Goal: Task Accomplishment & Management: Manage account settings

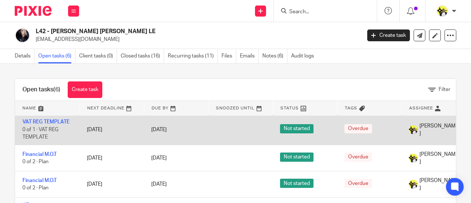
scroll to position [61, 0]
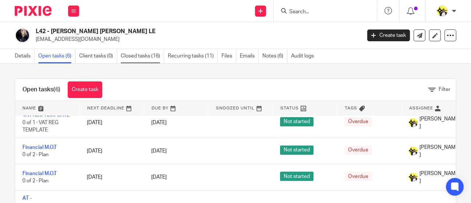
click at [138, 58] on link "Closed tasks (16)" at bounding box center [142, 56] width 43 height 14
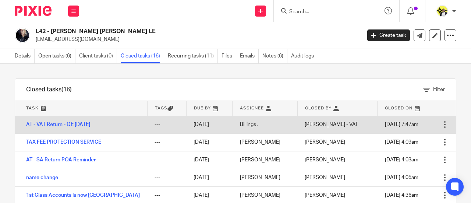
click at [88, 127] on td "AT - VAT Return - QE [DATE]" at bounding box center [81, 124] width 132 height 18
click at [87, 125] on link "AT - VAT Return - QE [DATE]" at bounding box center [58, 124] width 64 height 5
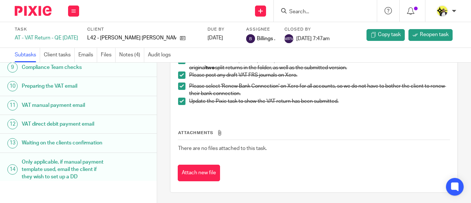
scroll to position [142, 0]
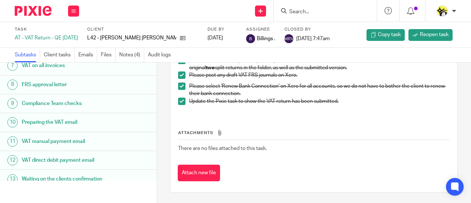
click at [85, 147] on h1 "VAT manual payment email" at bounding box center [64, 141] width 85 height 11
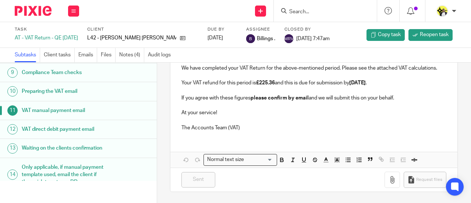
scroll to position [184, 0]
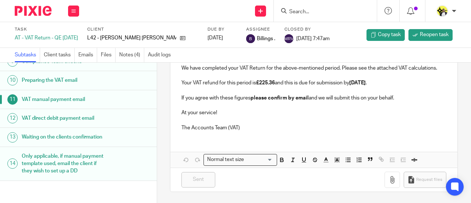
click at [68, 105] on h1 "VAT manual payment email" at bounding box center [64, 99] width 85 height 11
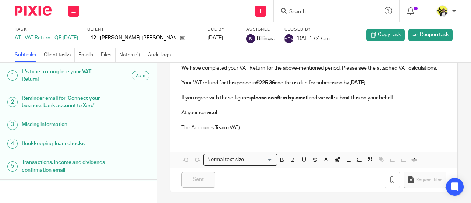
scroll to position [106, 0]
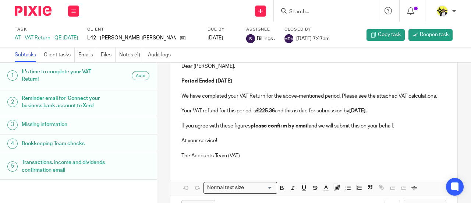
click at [304, 14] on input "Search" at bounding box center [321, 12] width 66 height 7
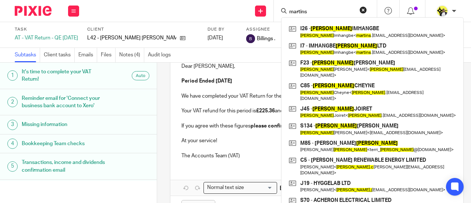
type input "martins"
click button "submit" at bounding box center [0, 0] width 0 height 0
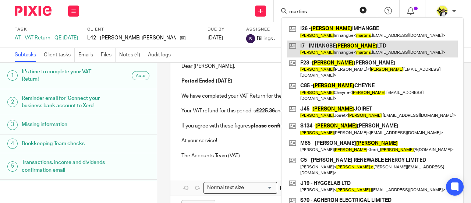
click at [357, 44] on link at bounding box center [372, 48] width 171 height 17
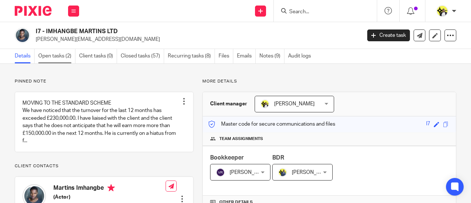
click at [66, 56] on link "Open tasks (2)" at bounding box center [56, 56] width 37 height 14
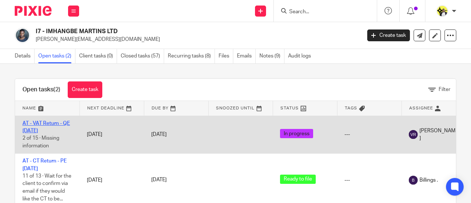
click at [46, 123] on link "AT - VAT Return - QE 31-08-2025" at bounding box center [45, 127] width 47 height 13
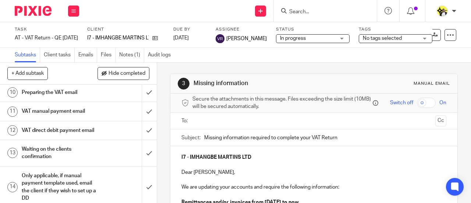
scroll to position [221, 0]
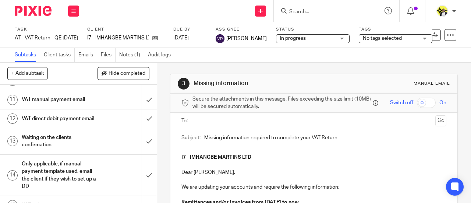
click at [74, 101] on h1 "VAT manual payment email" at bounding box center [59, 99] width 75 height 11
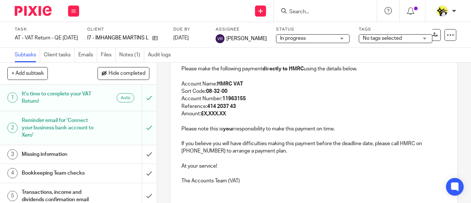
scroll to position [184, 0]
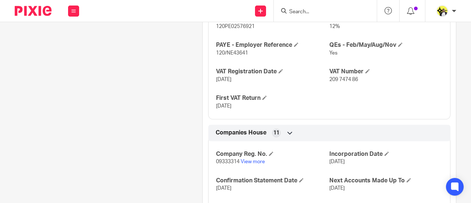
scroll to position [588, 0]
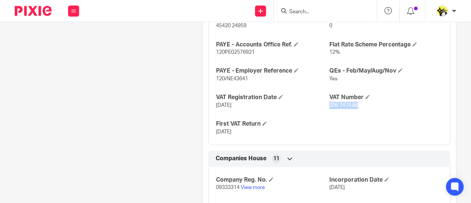
drag, startPoint x: 356, startPoint y: 95, endPoint x: 325, endPoint y: 98, distance: 31.8
click at [329, 101] on p "209 7474 86" at bounding box center [385, 104] width 113 height 7
copy span "209 7474 86"
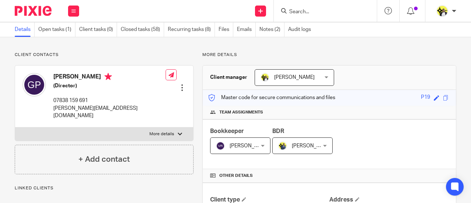
scroll to position [0, 0]
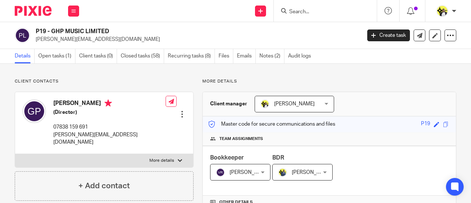
click at [303, 13] on input "Search" at bounding box center [321, 12] width 66 height 7
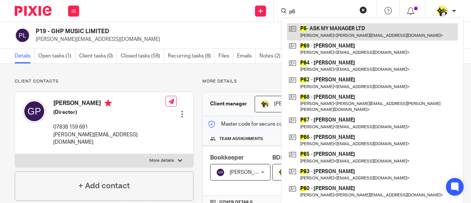
type input "p6"
click at [327, 33] on link at bounding box center [372, 31] width 171 height 17
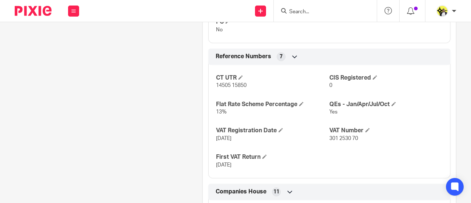
scroll to position [552, 0]
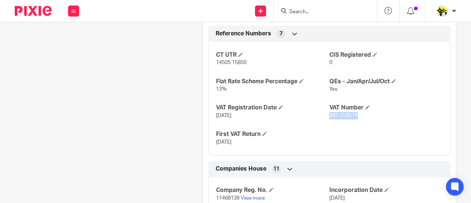
drag, startPoint x: 355, startPoint y: 108, endPoint x: 326, endPoint y: 108, distance: 29.4
click at [329, 112] on p "301 2530 70" at bounding box center [385, 115] width 113 height 7
copy span "301 2530 70"
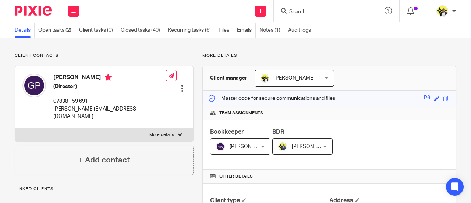
scroll to position [0, 0]
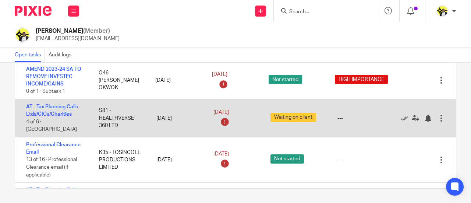
scroll to position [74, 0]
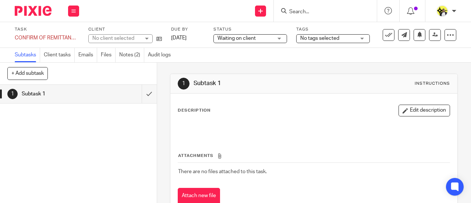
click at [74, 100] on link "1 Subtask 1" at bounding box center [71, 94] width 142 height 18
click at [137, 47] on div "Task CONFIRM OF REMITTANCES FROM SEASON25 Save CONFIRM OF REMITTANCES FROM SEAS…" at bounding box center [235, 35] width 471 height 26
click at [135, 51] on link "Notes (2)" at bounding box center [131, 55] width 25 height 14
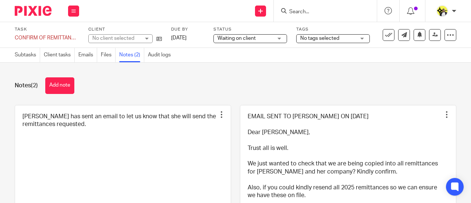
click at [68, 95] on div "Notes (2) Add note [PERSON_NAME] has sent an email to let us know that she will…" at bounding box center [235, 133] width 471 height 140
click at [69, 89] on button "Add note" at bounding box center [59, 85] width 29 height 17
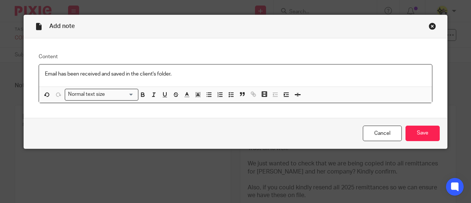
click at [421, 122] on div "Cancel Save" at bounding box center [235, 133] width 423 height 31
click at [422, 126] on input "Save" at bounding box center [422, 133] width 34 height 16
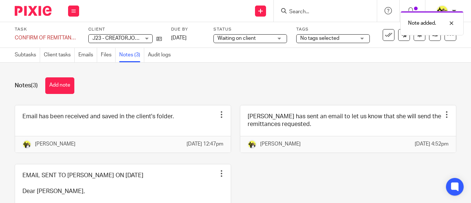
click at [382, 34] on div "Note added." at bounding box center [349, 21] width 228 height 28
click at [29, 56] on link "Subtasks" at bounding box center [27, 55] width 25 height 14
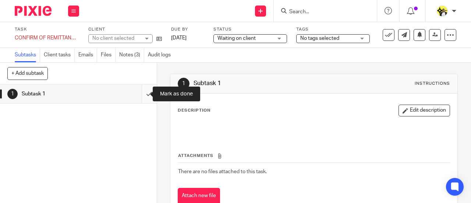
click at [143, 93] on input "submit" at bounding box center [78, 94] width 157 height 18
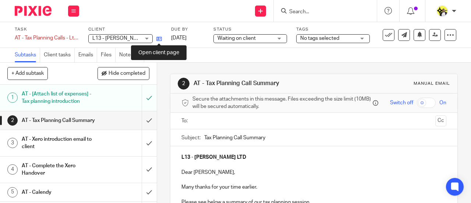
click at [157, 38] on icon at bounding box center [159, 39] width 6 height 6
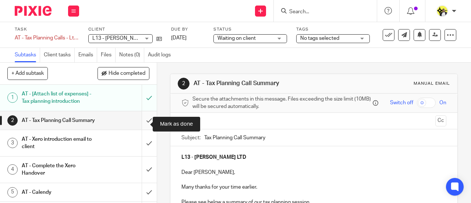
click at [143, 124] on input "submit" at bounding box center [78, 120] width 157 height 18
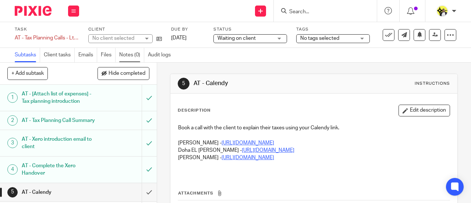
click at [135, 56] on link "Notes (0)" at bounding box center [131, 55] width 25 height 14
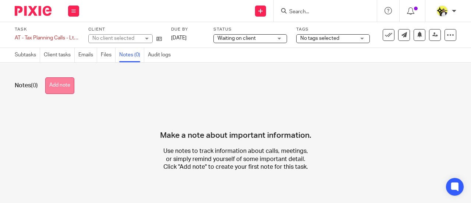
click at [63, 86] on button "Add note" at bounding box center [59, 85] width 29 height 17
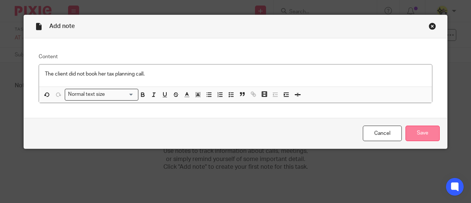
click at [416, 132] on input "Save" at bounding box center [422, 133] width 34 height 16
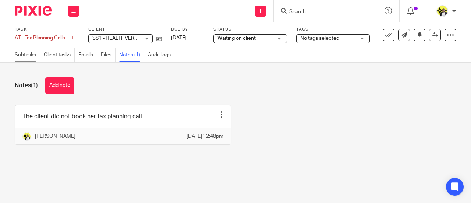
click at [28, 53] on link "Subtasks" at bounding box center [27, 55] width 25 height 14
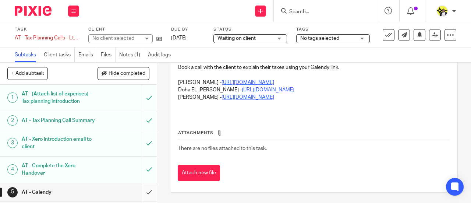
scroll to position [24, 0]
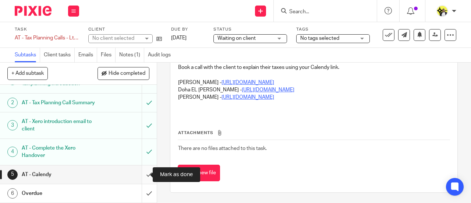
click at [145, 172] on input "submit" at bounding box center [78, 174] width 157 height 18
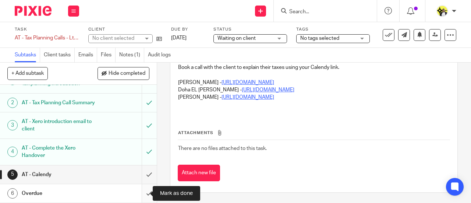
click at [146, 192] on input "submit" at bounding box center [78, 193] width 157 height 18
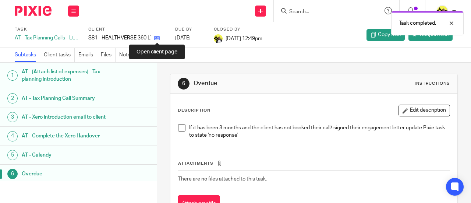
click at [158, 36] on icon at bounding box center [157, 38] width 6 height 6
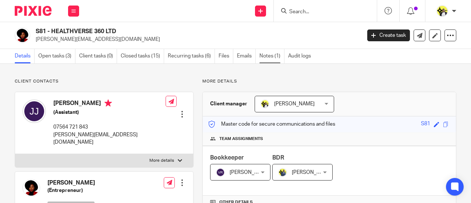
click at [272, 58] on link "Notes (1)" at bounding box center [271, 56] width 25 height 14
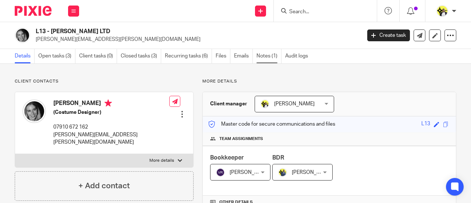
click at [264, 54] on link "Notes (1)" at bounding box center [268, 56] width 25 height 14
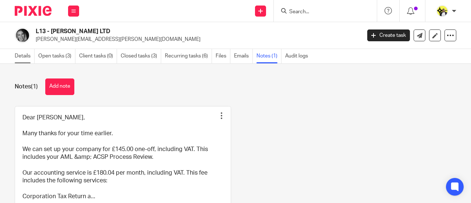
click at [31, 59] on link "Details" at bounding box center [25, 56] width 20 height 14
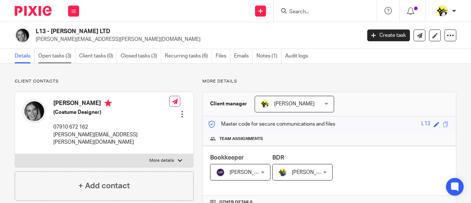
click at [54, 56] on link "Open tasks (3)" at bounding box center [56, 56] width 37 height 14
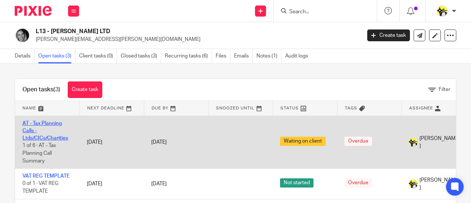
click at [43, 137] on link "AT - Tax Planning Calls - Ltds/CICs/Charities" at bounding box center [45, 131] width 46 height 20
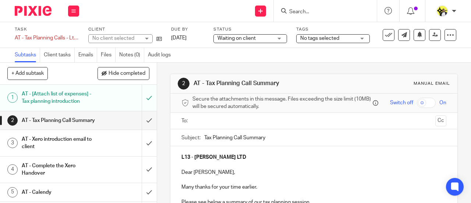
click at [283, 38] on div "Waiting on client Waiting on client" at bounding box center [250, 38] width 74 height 9
click at [314, 50] on div "Subtasks Client tasks Emails Files Notes (0) Audit logs" at bounding box center [235, 55] width 471 height 15
click at [278, 40] on div "Waiting on client Waiting on client" at bounding box center [250, 38] width 74 height 9
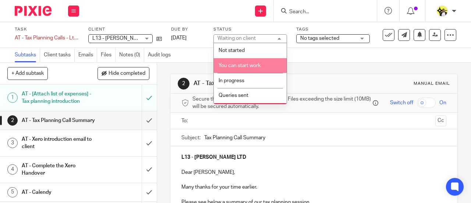
click at [318, 58] on div "Subtasks Client tasks Emails Files Notes (0) Audit logs" at bounding box center [235, 55] width 471 height 15
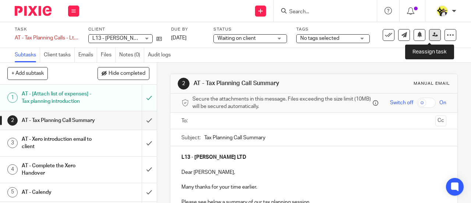
click at [432, 36] on icon at bounding box center [435, 35] width 6 height 6
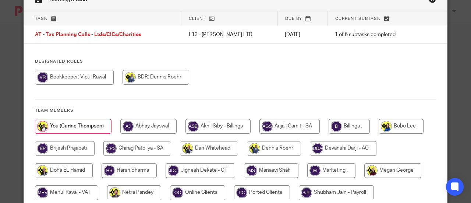
scroll to position [74, 0]
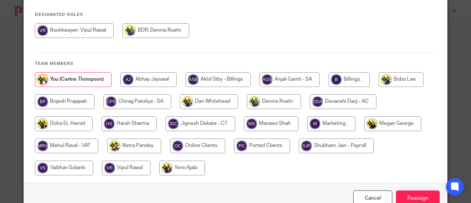
click at [78, 104] on input "radio" at bounding box center [65, 101] width 60 height 15
radio input "true"
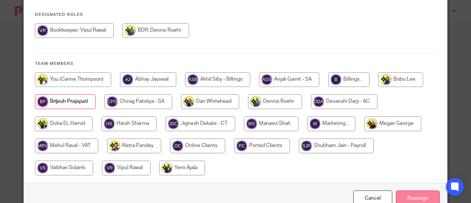
click at [405, 196] on input "Reassign" at bounding box center [418, 198] width 44 height 16
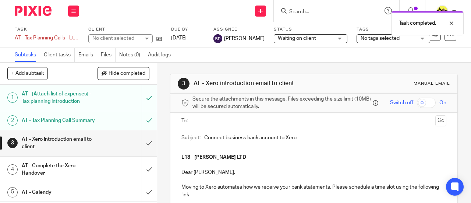
click at [143, 150] on input "submit" at bounding box center [78, 143] width 157 height 26
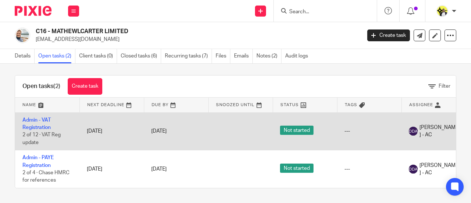
scroll to position [8, 0]
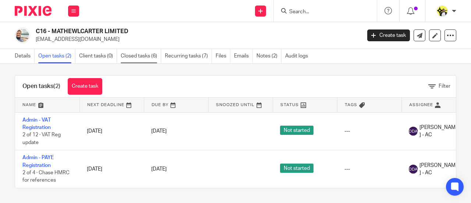
click at [132, 53] on link "Closed tasks (6)" at bounding box center [141, 56] width 40 height 14
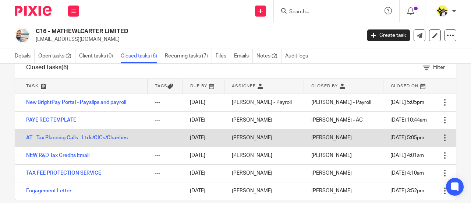
scroll to position [33, 0]
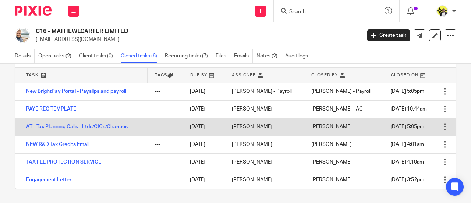
click at [103, 127] on link "AT - Tax Planning Calls - Ltds/CICs/Charities" at bounding box center [76, 126] width 101 height 5
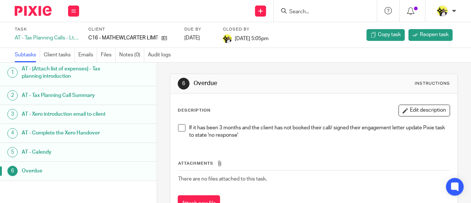
scroll to position [10, 0]
